Goal: Task Accomplishment & Management: Use online tool/utility

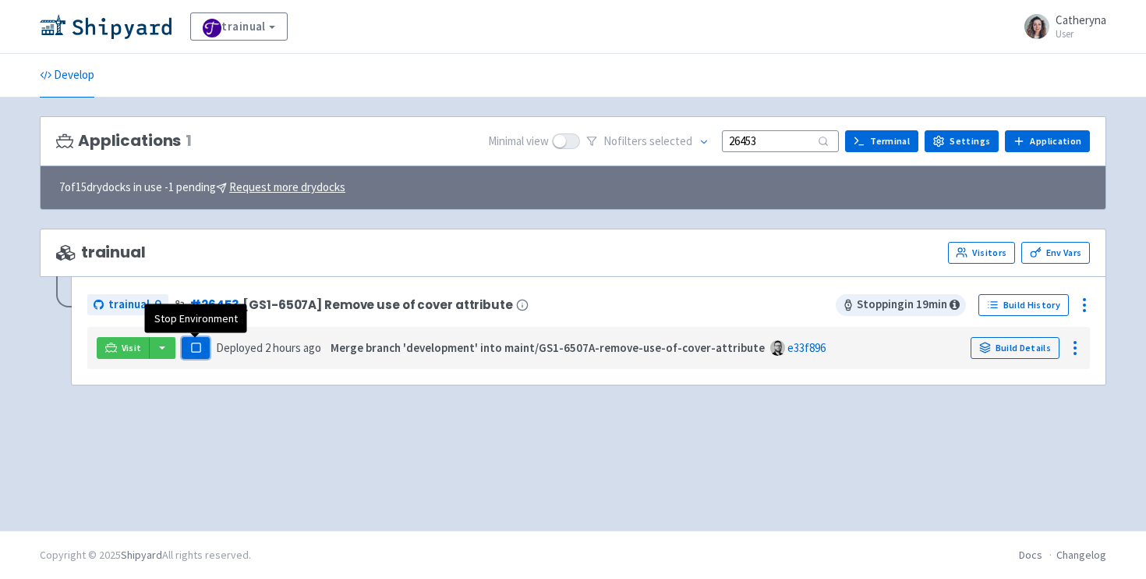
click at [199, 344] on rect "button" at bounding box center [195, 347] width 9 height 9
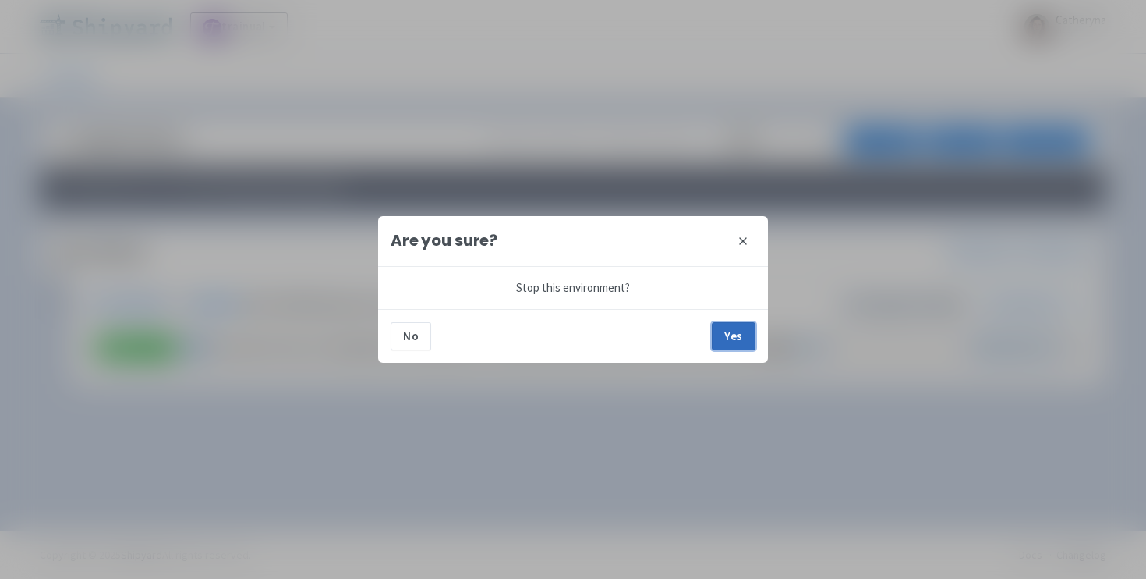
click at [727, 338] on button "Yes" at bounding box center [734, 336] width 44 height 28
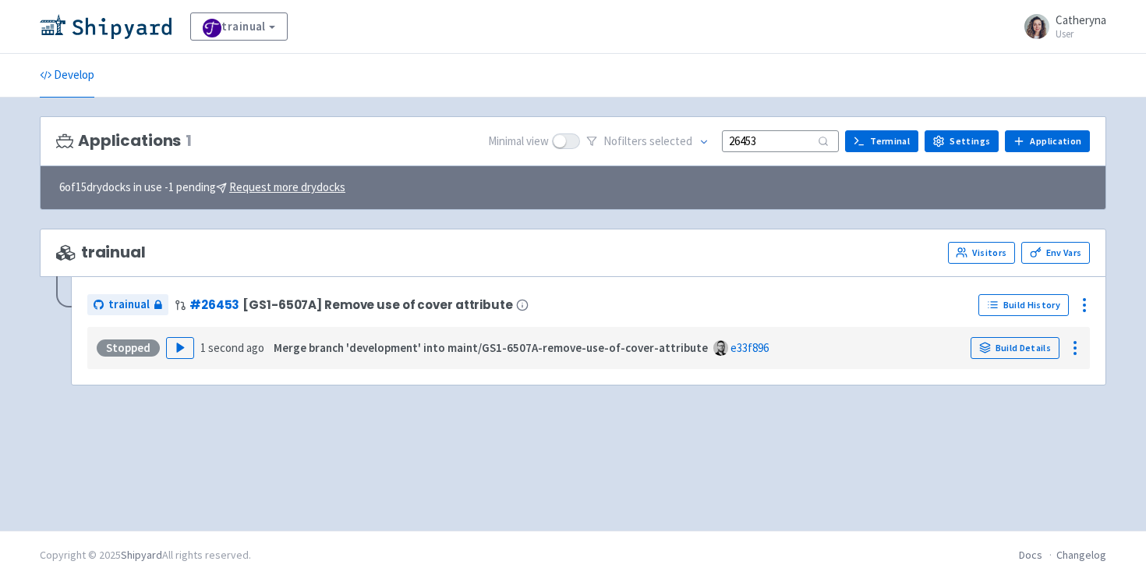
click at [784, 134] on input "26453" at bounding box center [780, 140] width 117 height 21
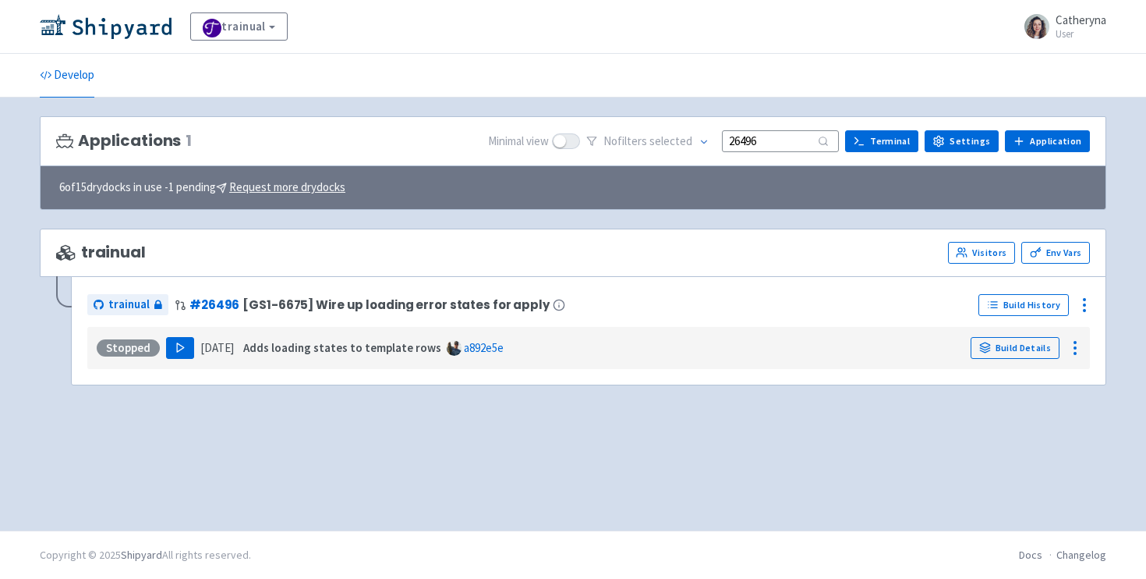
type input "26496"
click at [179, 357] on button "Play" at bounding box center [180, 348] width 28 height 22
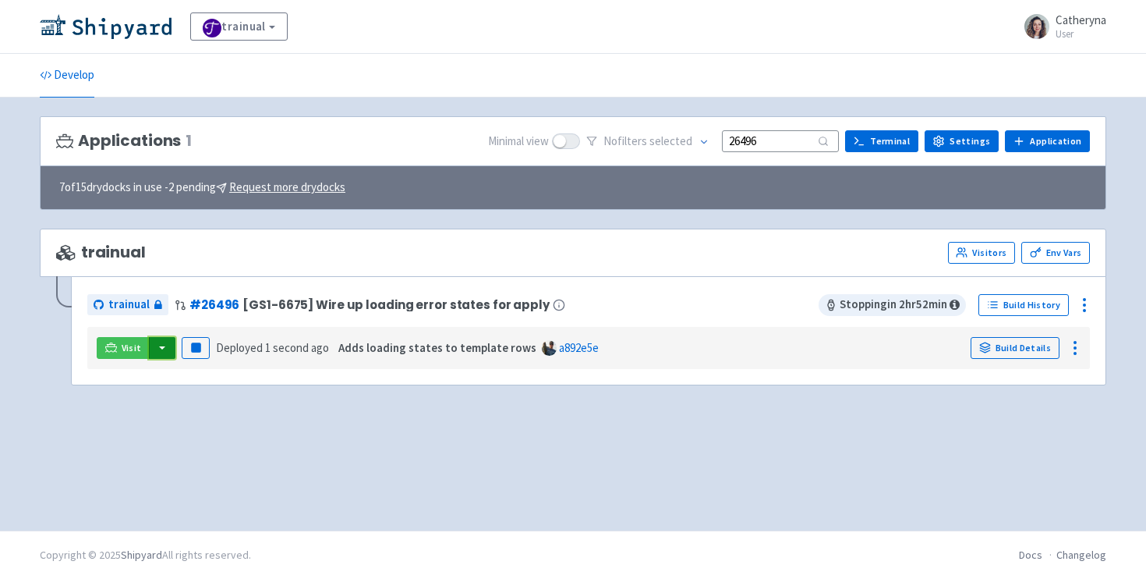
click at [164, 349] on button "button" at bounding box center [162, 348] width 27 height 22
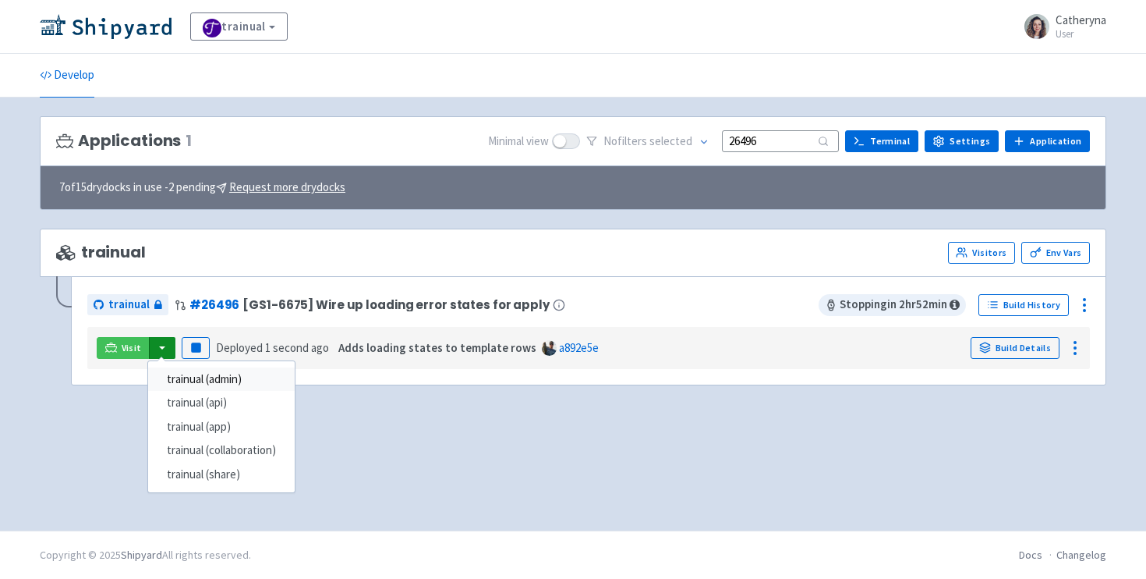
click at [262, 379] on link "trainual (admin)" at bounding box center [221, 379] width 147 height 24
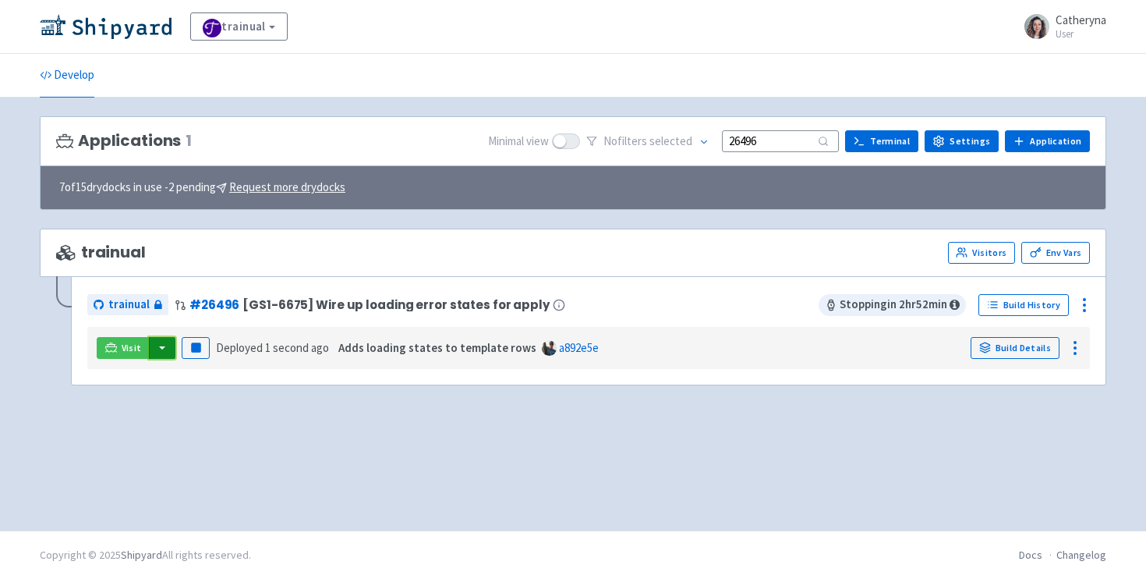
click at [164, 342] on button "button" at bounding box center [162, 348] width 27 height 22
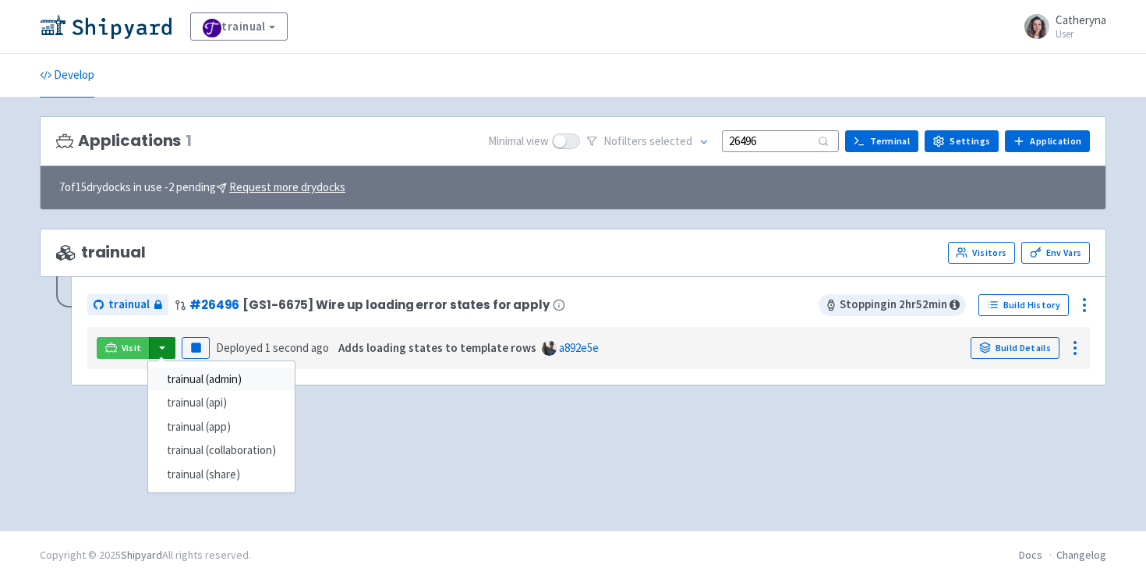
click at [197, 369] on link "trainual (admin)" at bounding box center [221, 379] width 147 height 24
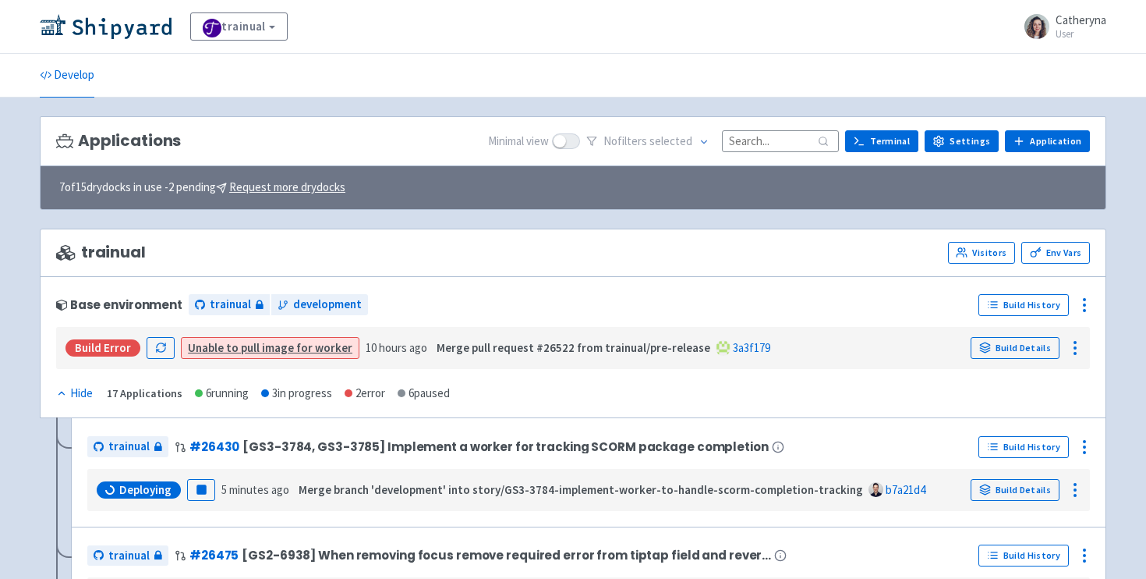
click at [759, 147] on input at bounding box center [780, 140] width 117 height 21
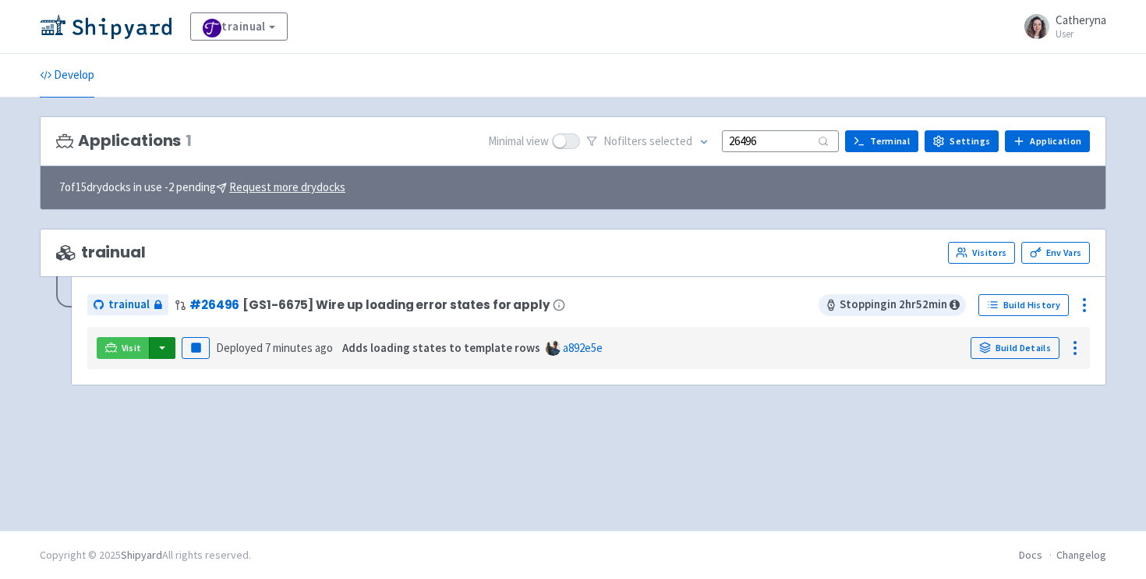
type input "26496"
click at [161, 346] on button "button" at bounding box center [162, 348] width 27 height 22
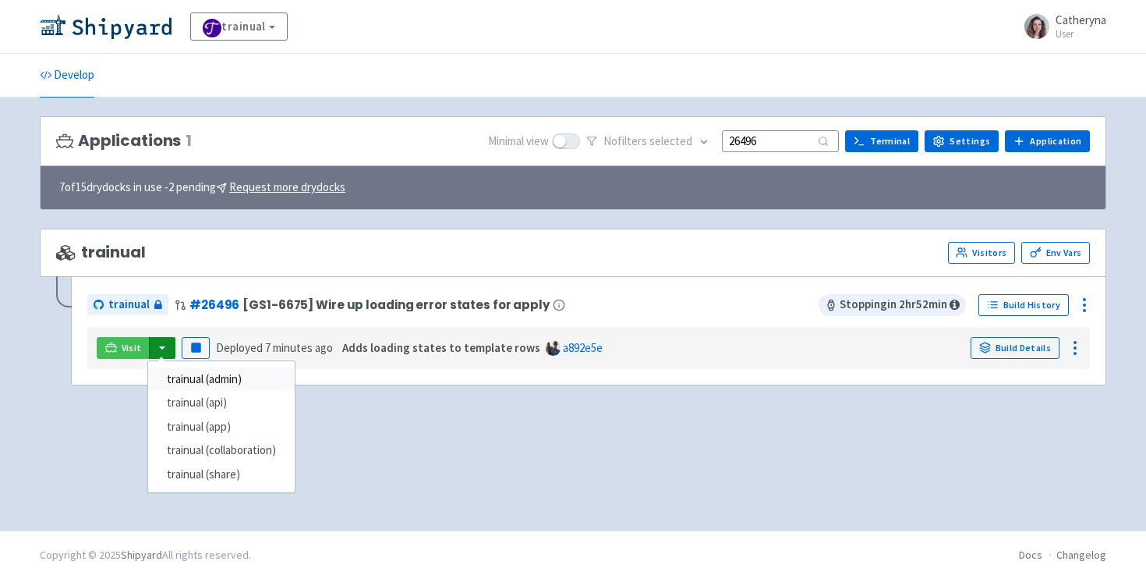
click at [180, 378] on link "trainual (admin)" at bounding box center [221, 379] width 147 height 24
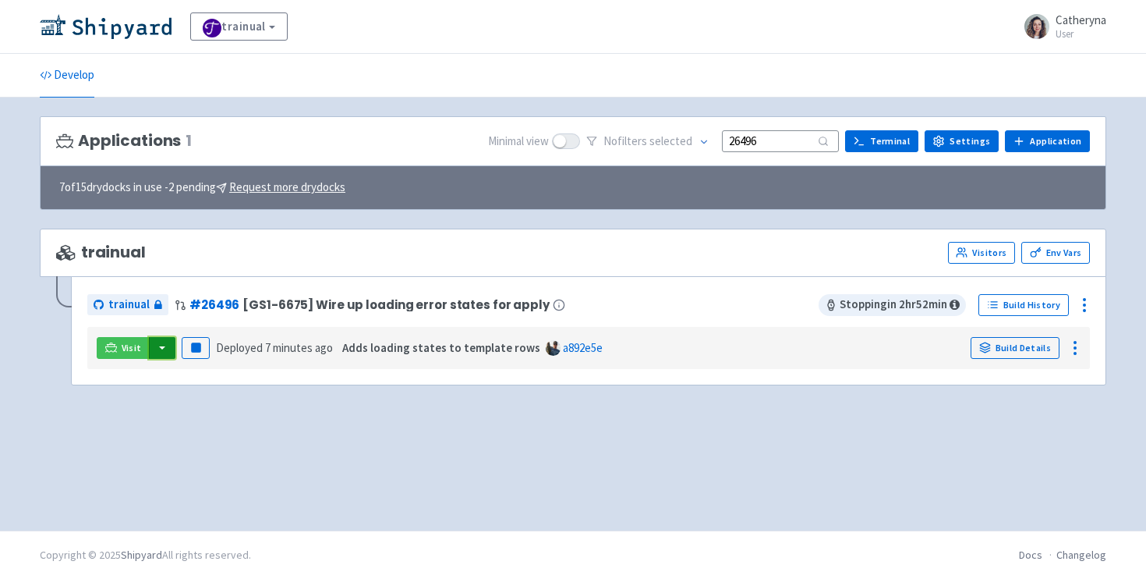
click at [152, 342] on button "button" at bounding box center [162, 348] width 27 height 22
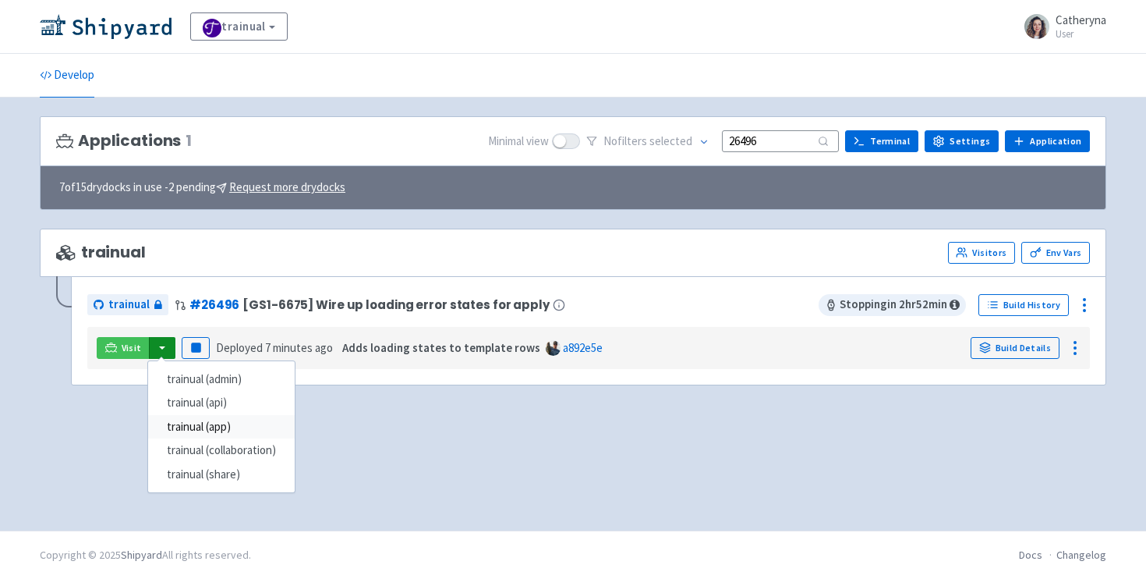
click at [190, 428] on link "trainual (app)" at bounding box center [221, 427] width 147 height 24
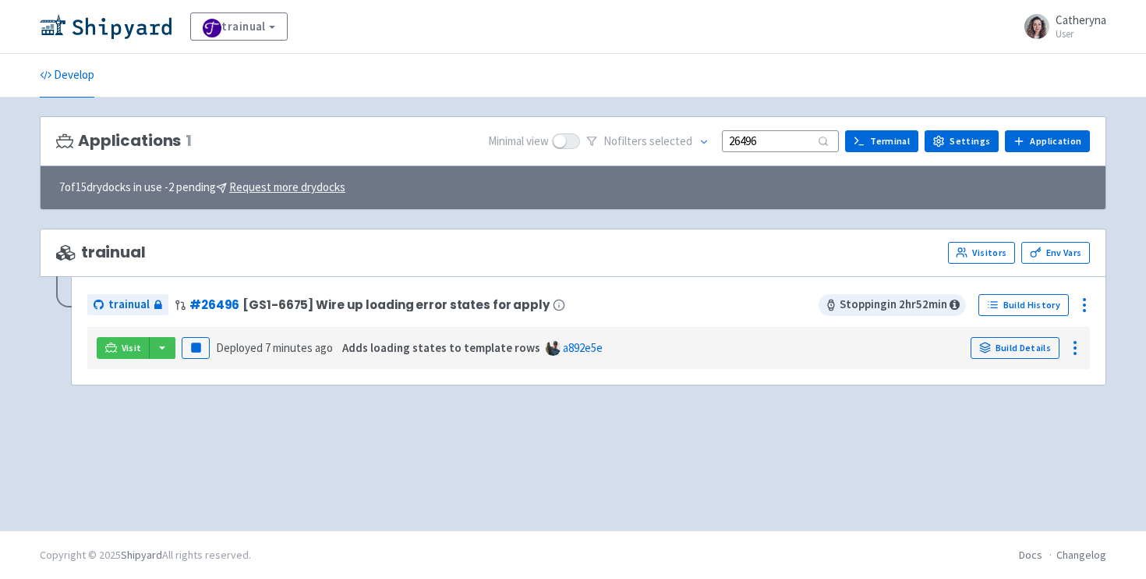
click at [167, 427] on div "Applications 1 Minimal view No filter s selected 26496 Terminal Settings Applic…" at bounding box center [573, 313] width 1067 height 395
click at [161, 349] on button "button" at bounding box center [162, 348] width 27 height 22
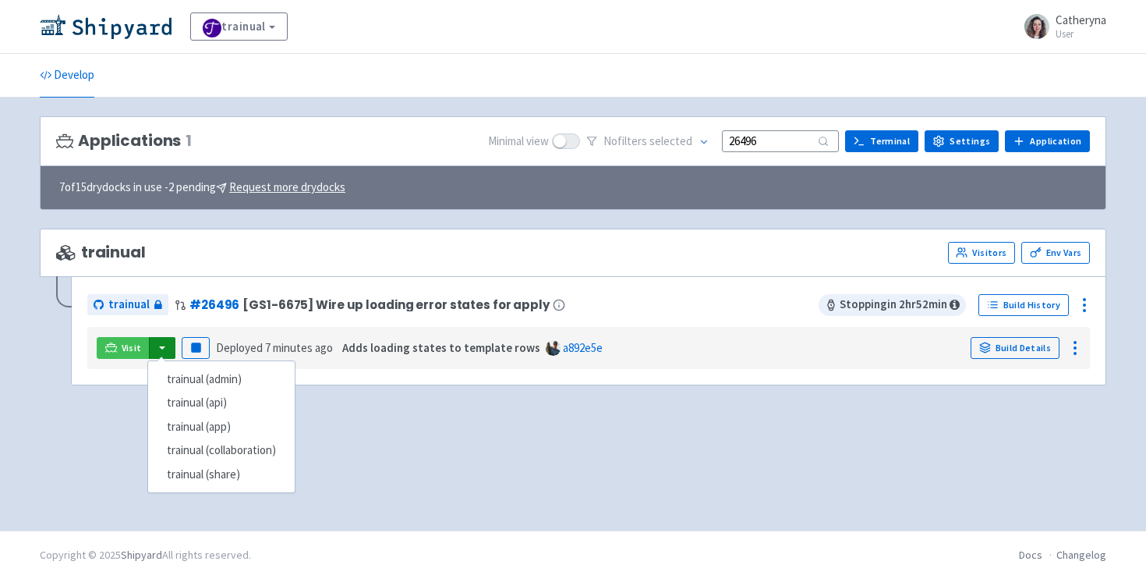
click at [490, 314] on div "trainual # 26496 [GS1-6675] Wire up loading error states for apply" at bounding box center [452, 304] width 731 height 25
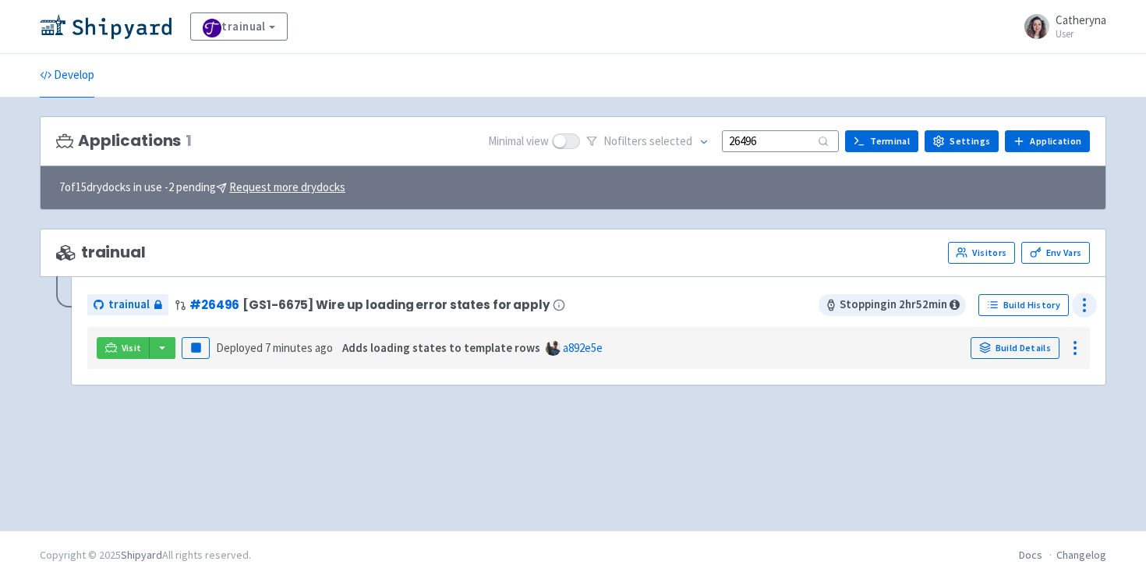
click at [1084, 296] on icon at bounding box center [1084, 305] width 19 height 19
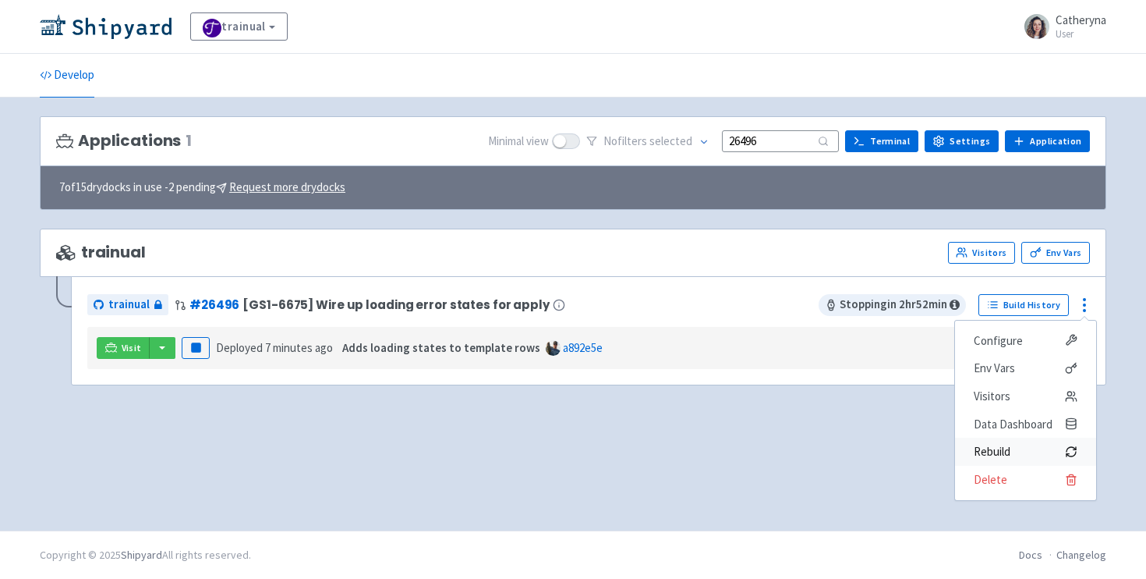
click at [1000, 453] on span "Rebuild" at bounding box center [992, 452] width 37 height 22
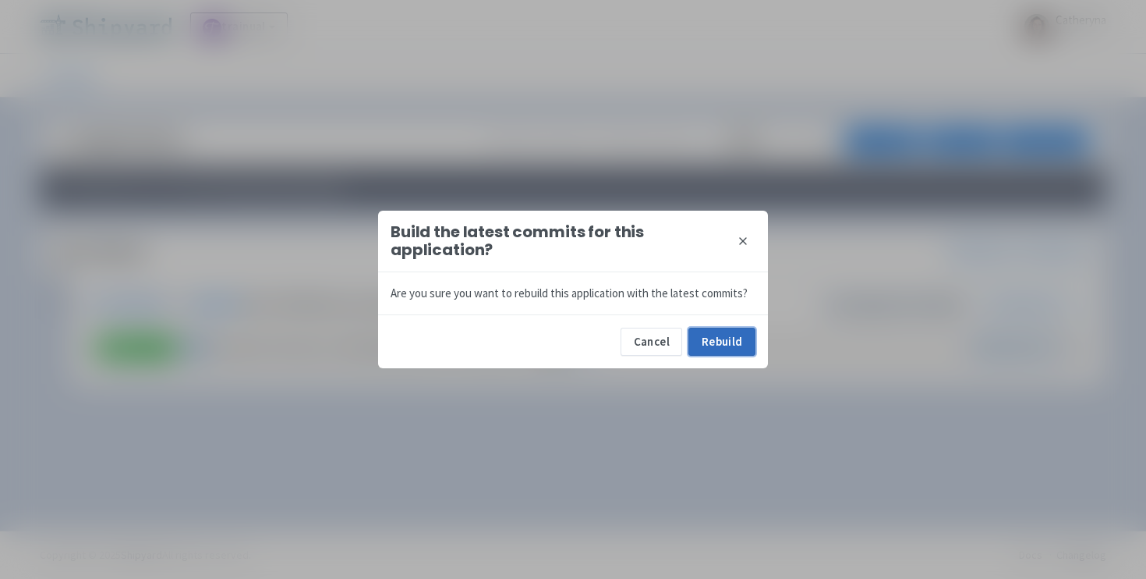
click at [723, 345] on button "Rebuild" at bounding box center [722, 342] width 67 height 28
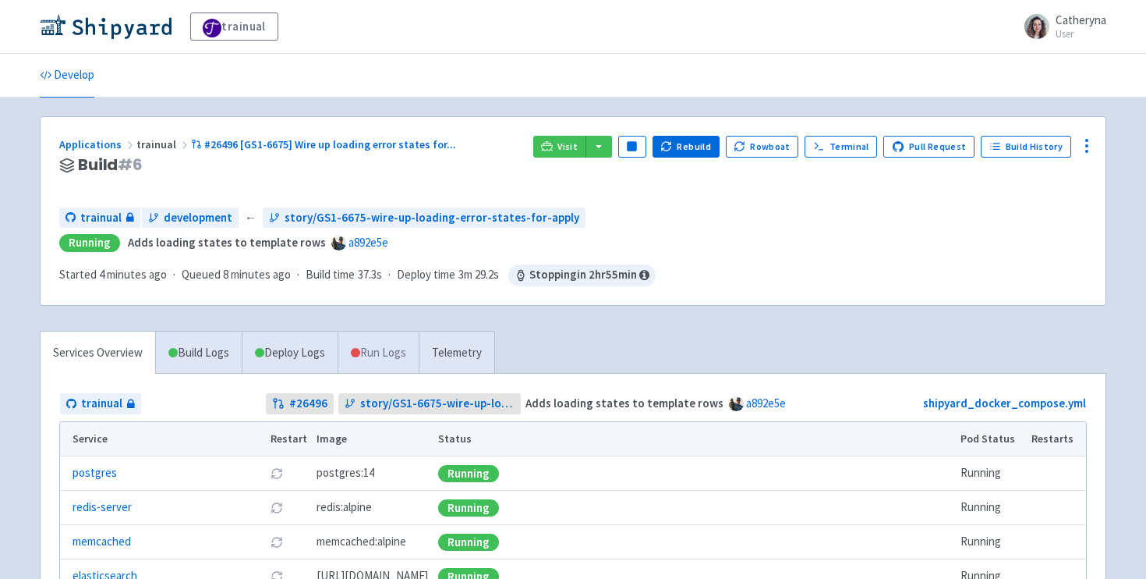
click at [389, 350] on link "Run Logs" at bounding box center [378, 352] width 81 height 43
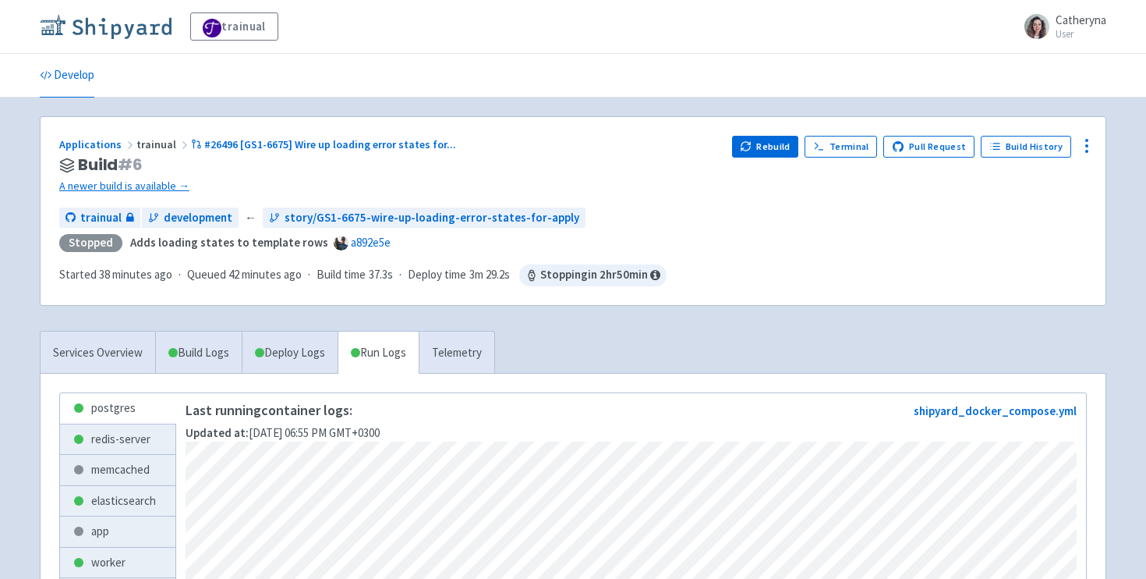
click at [133, 30] on img at bounding box center [106, 26] width 132 height 25
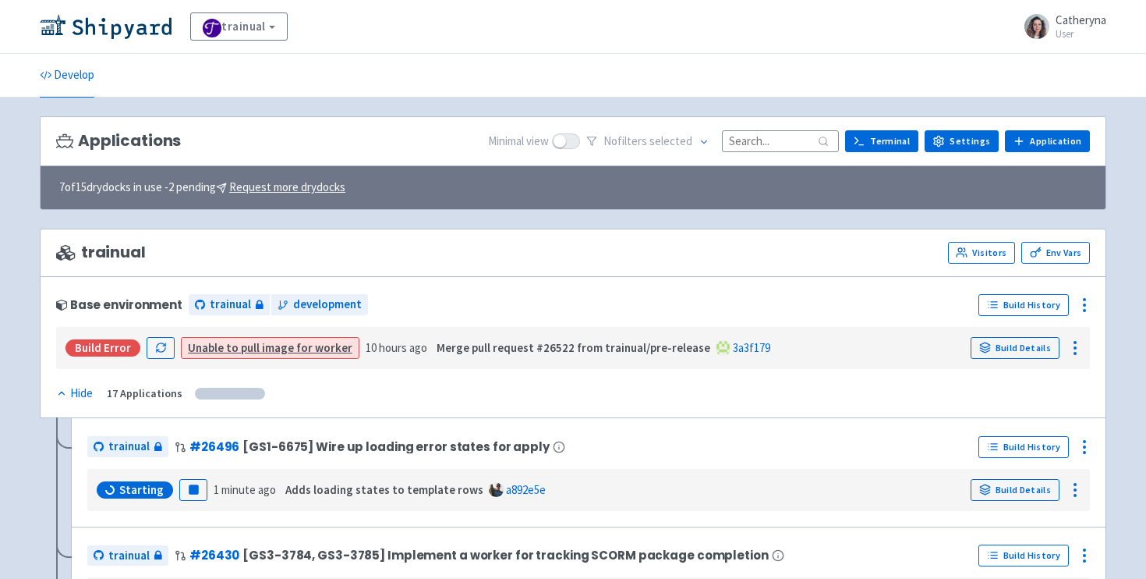
click at [769, 142] on input at bounding box center [780, 140] width 117 height 21
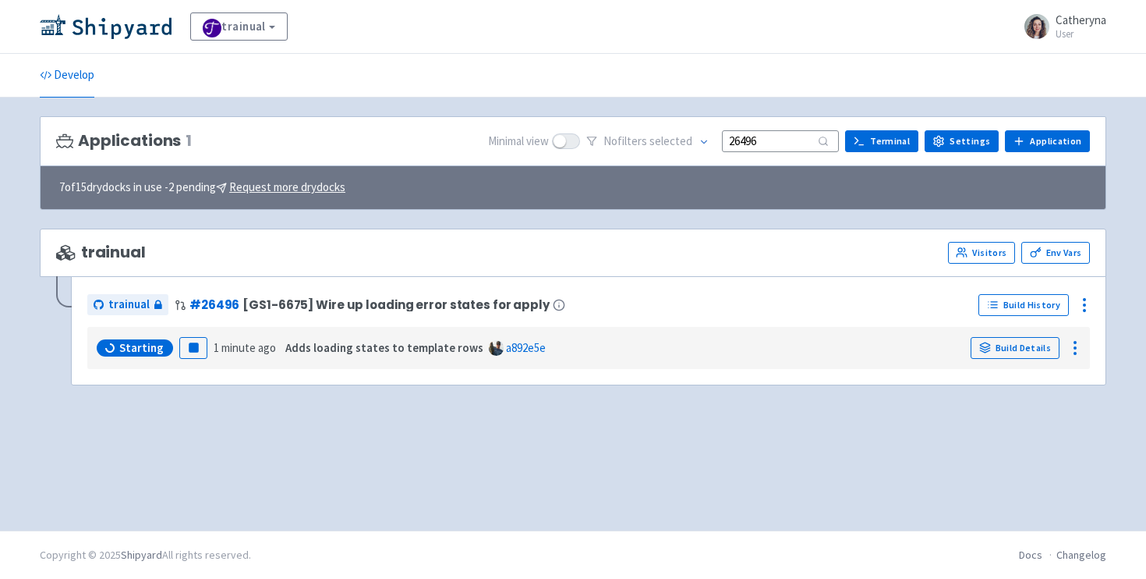
type input "26496"
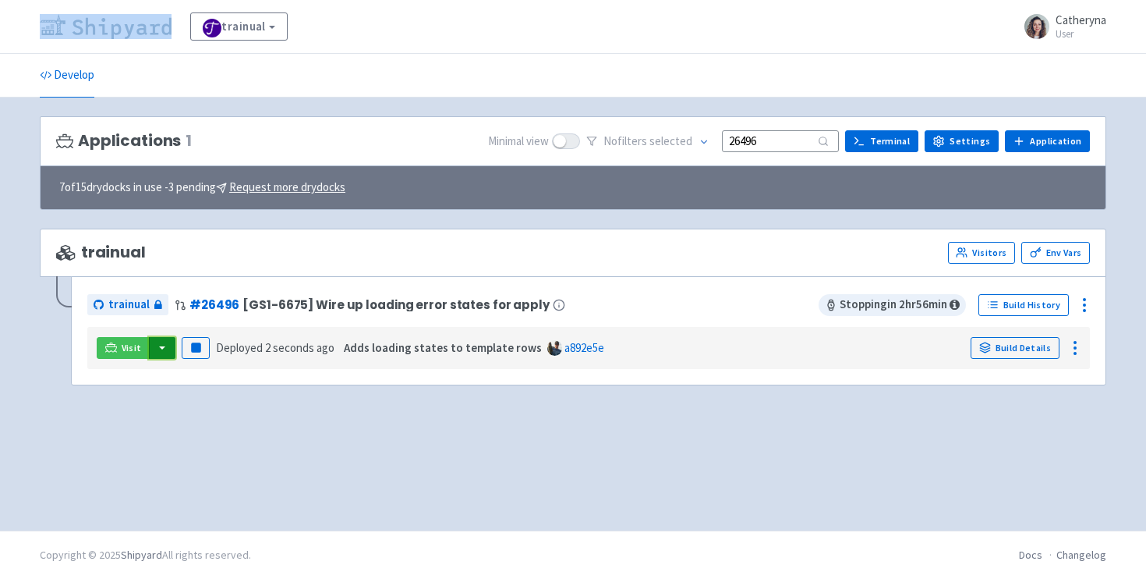
click at [162, 352] on button "button" at bounding box center [162, 348] width 27 height 22
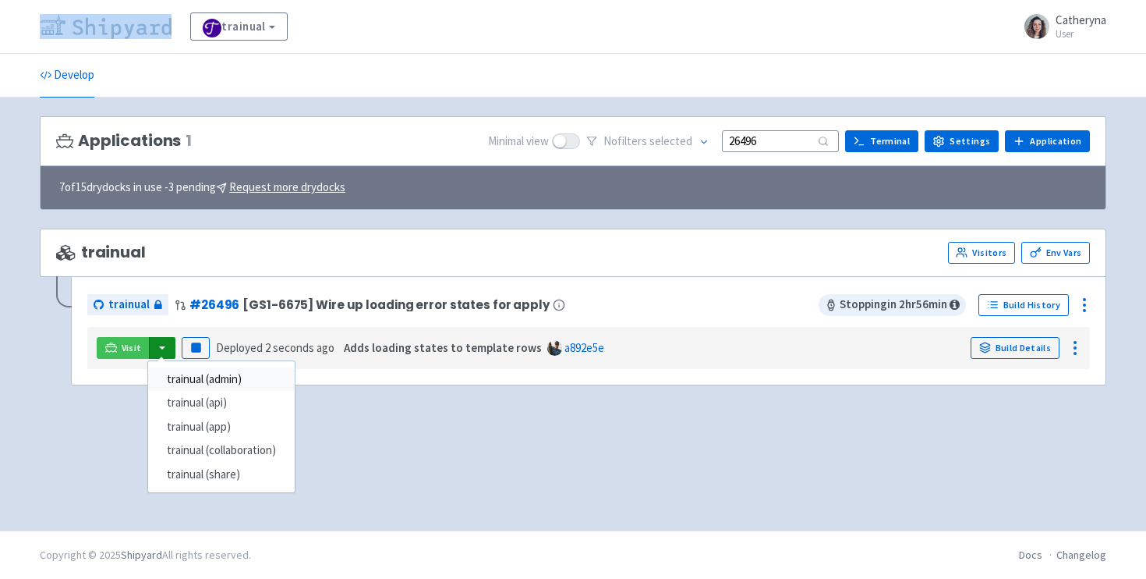
click at [197, 377] on link "trainual (admin)" at bounding box center [221, 379] width 147 height 24
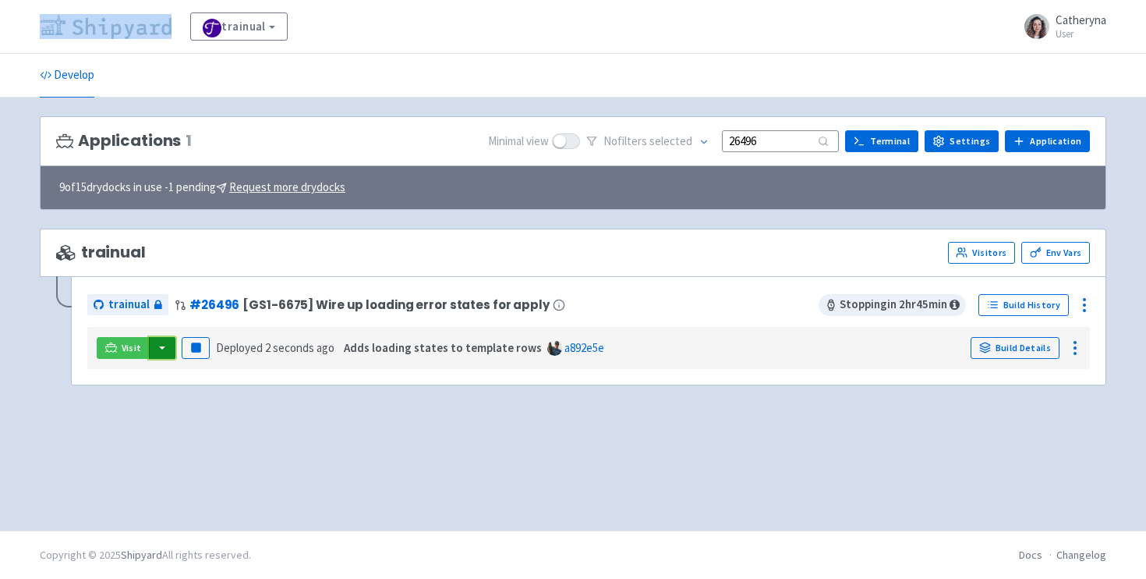
click at [157, 338] on button "button" at bounding box center [162, 348] width 27 height 22
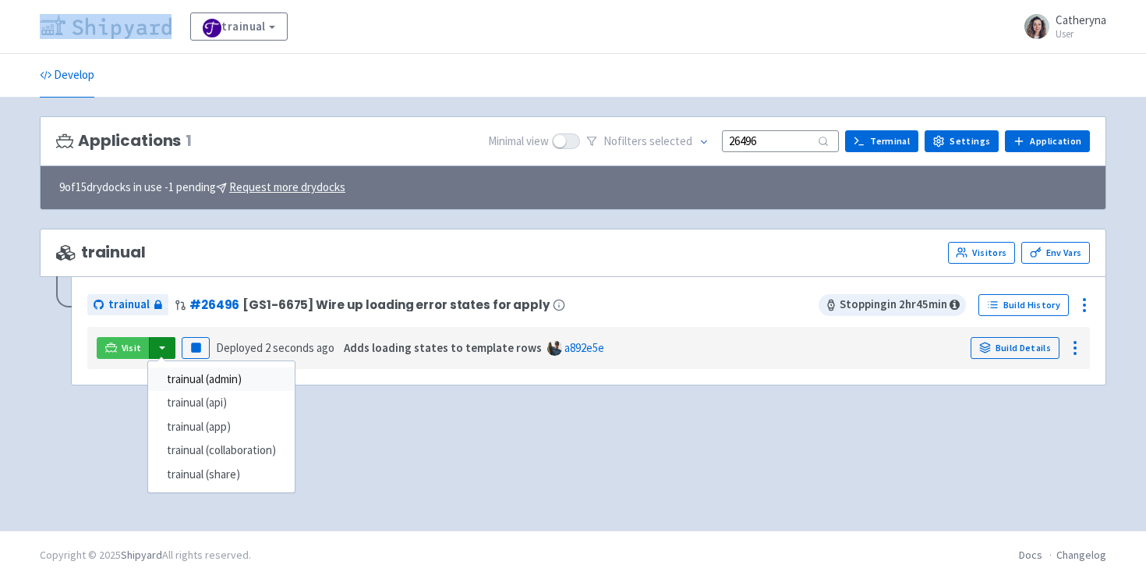
click at [198, 380] on link "trainual (admin)" at bounding box center [221, 379] width 147 height 24
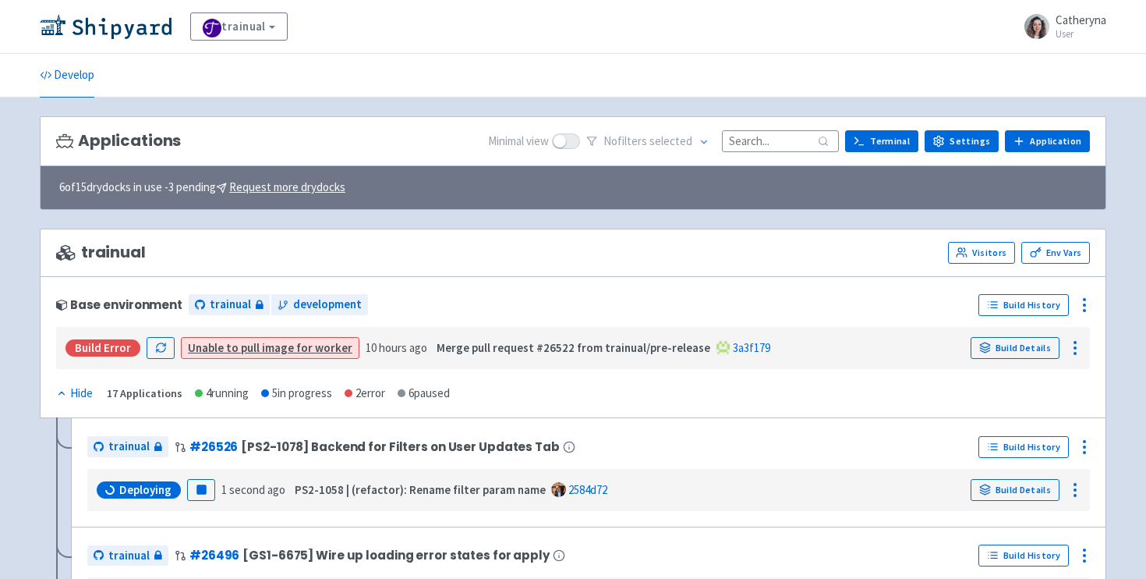
click at [789, 148] on input at bounding box center [780, 140] width 117 height 21
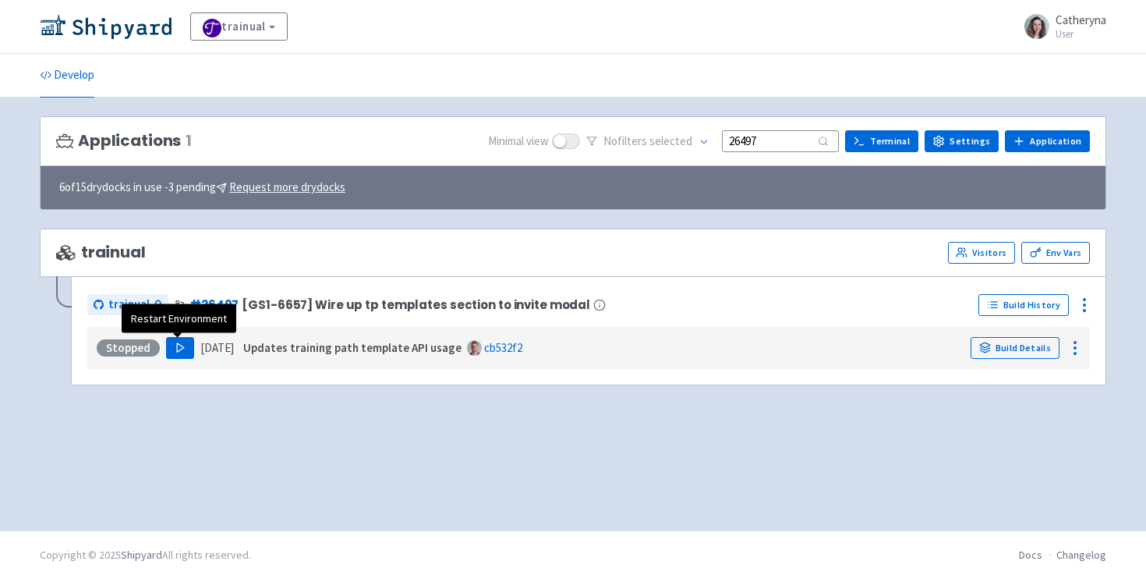
type input "26497"
click at [182, 355] on button "Play" at bounding box center [180, 348] width 28 height 22
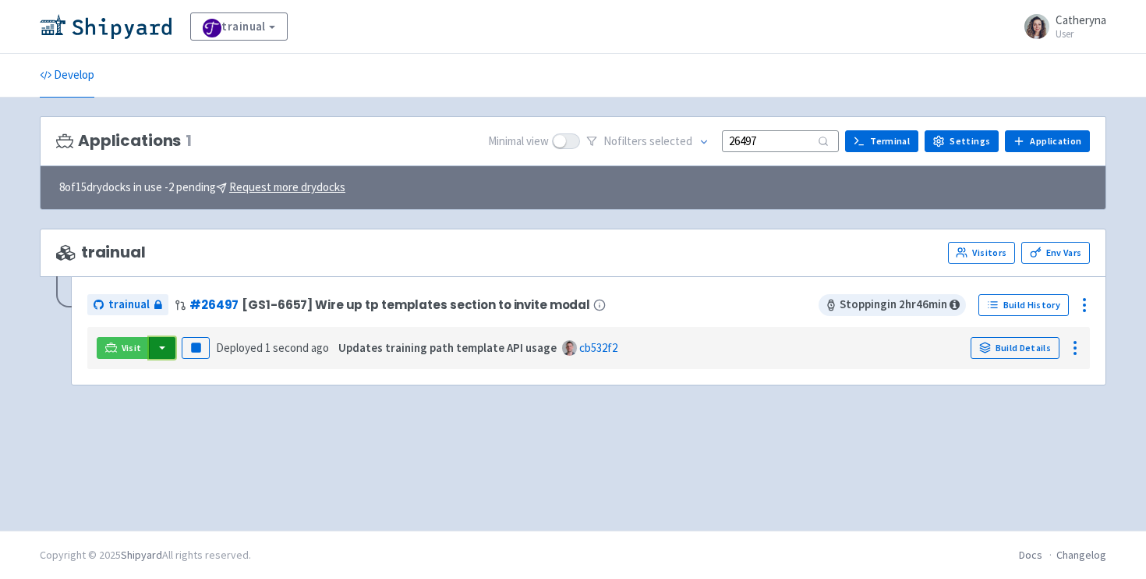
click at [158, 341] on button "button" at bounding box center [162, 348] width 27 height 22
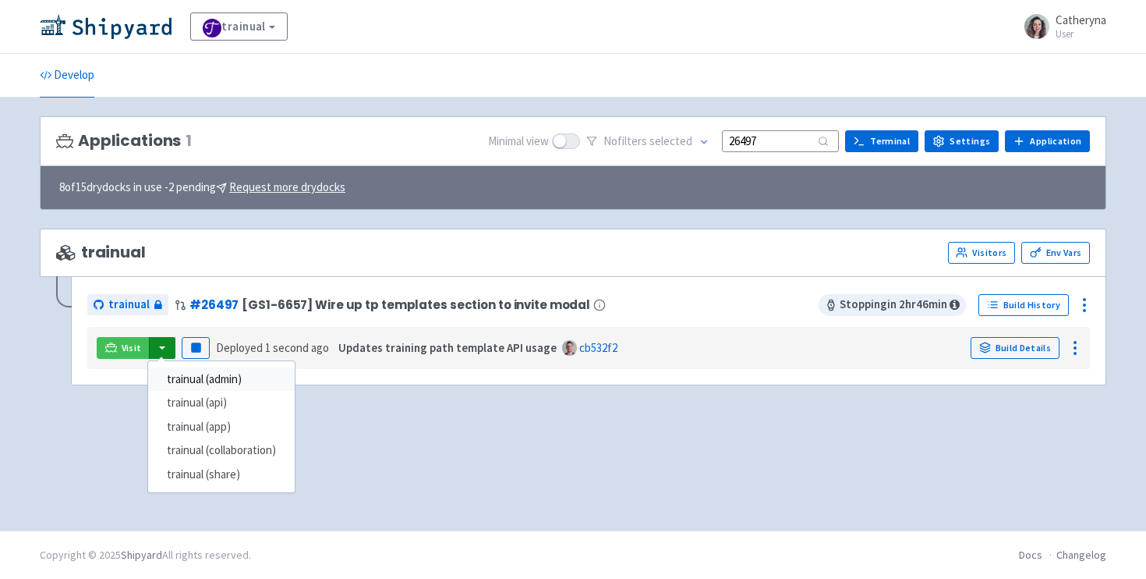
click at [215, 377] on link "trainual (admin)" at bounding box center [221, 379] width 147 height 24
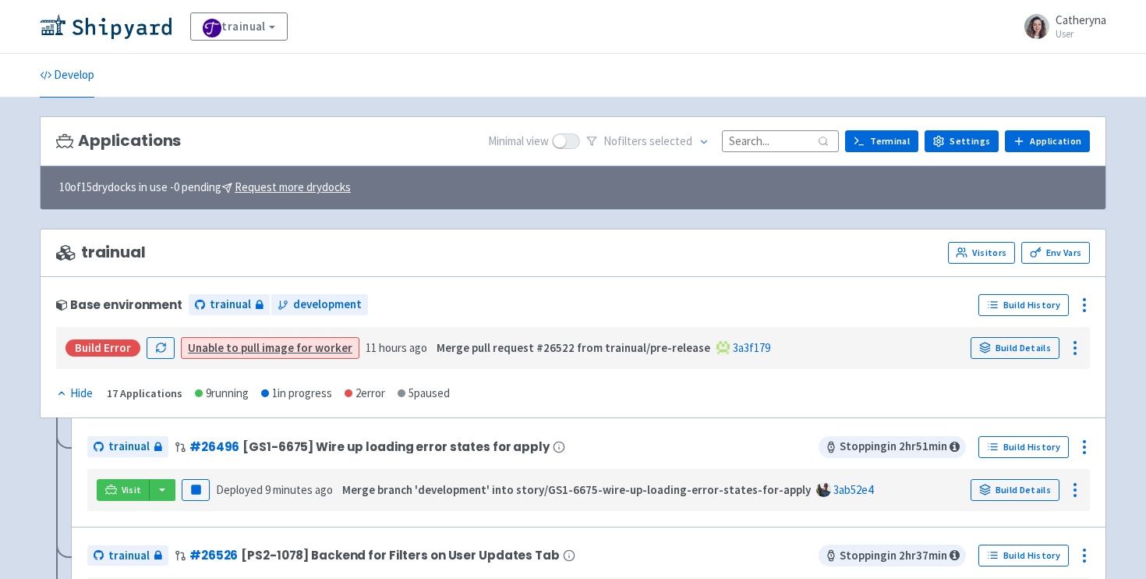
click at [767, 137] on input at bounding box center [780, 140] width 117 height 21
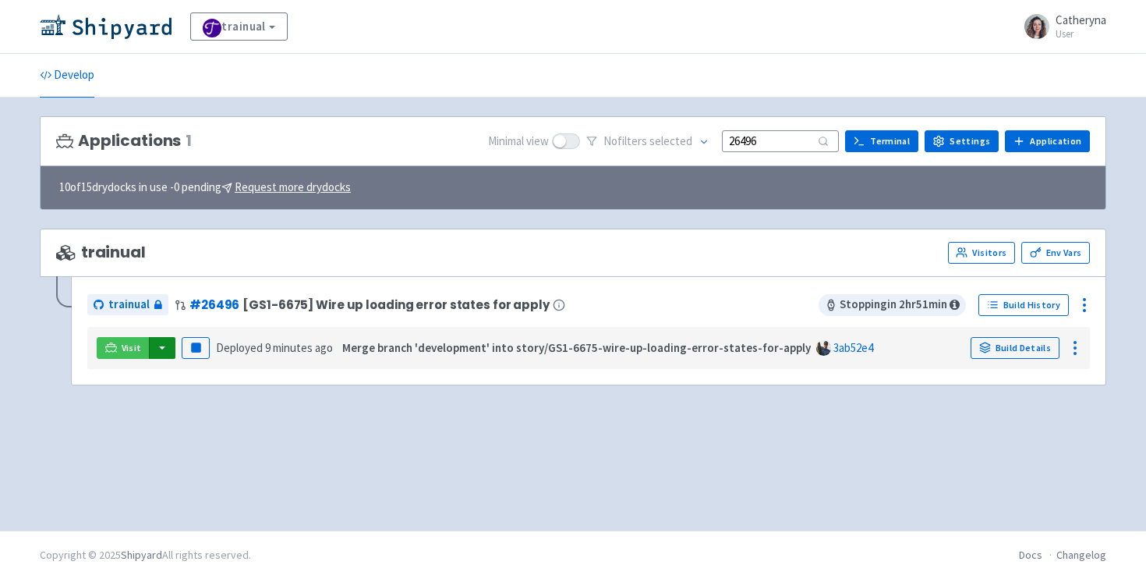
type input "26496"
click at [171, 343] on button "button" at bounding box center [162, 348] width 27 height 22
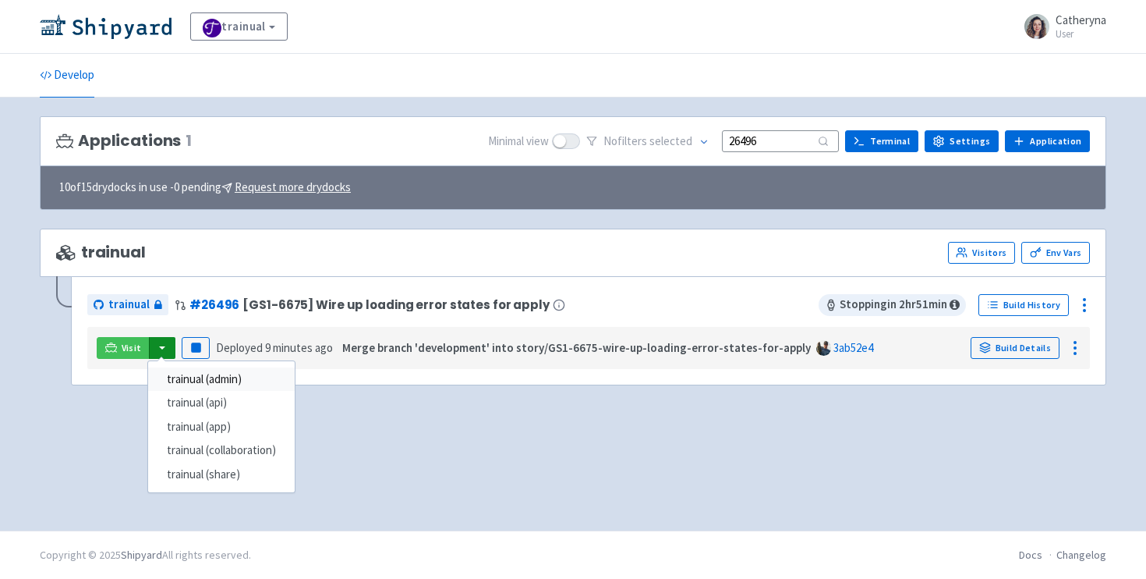
click at [222, 372] on link "trainual (admin)" at bounding box center [221, 379] width 147 height 24
